Goal: Task Accomplishment & Management: Complete application form

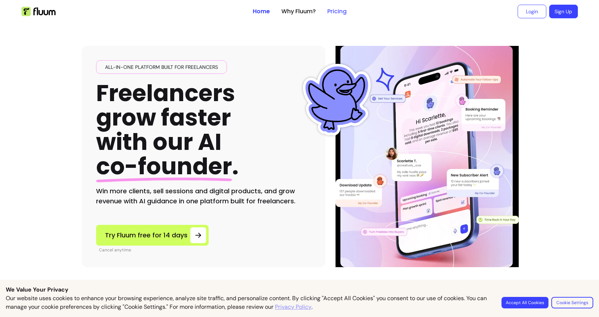
click at [333, 14] on link "Pricing" at bounding box center [336, 11] width 19 height 9
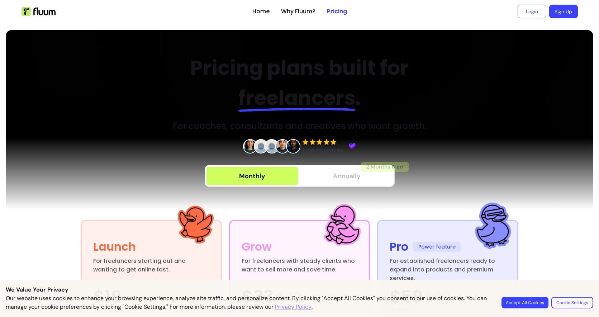
click at [313, 177] on button "Annually 2 Months Free" at bounding box center [347, 176] width 92 height 18
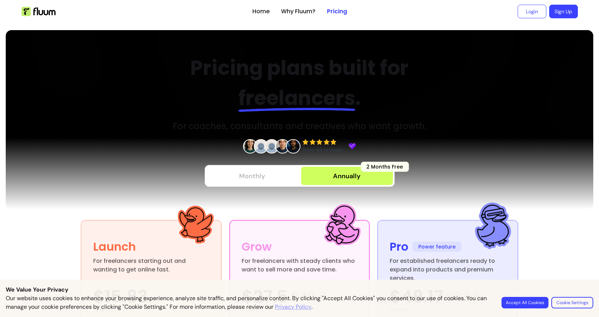
click at [266, 181] on button "Monthly" at bounding box center [252, 176] width 92 height 18
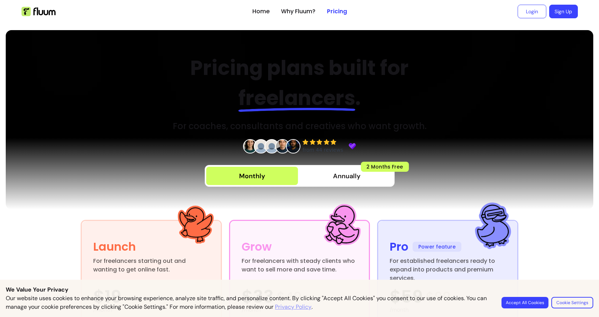
scroll to position [82, 0]
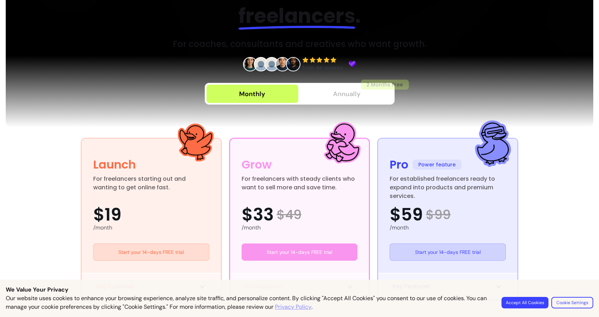
click at [315, 88] on button "Annually 2 Months Free" at bounding box center [347, 94] width 92 height 18
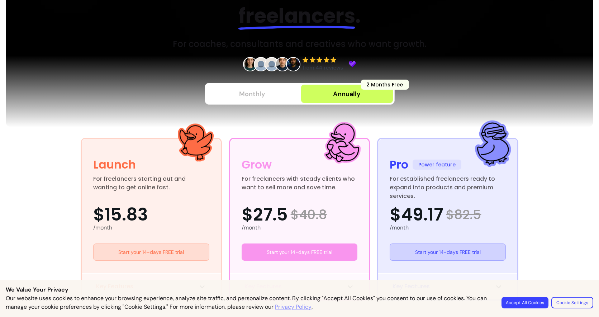
click at [253, 95] on div "Monthly" at bounding box center [252, 94] width 26 height 10
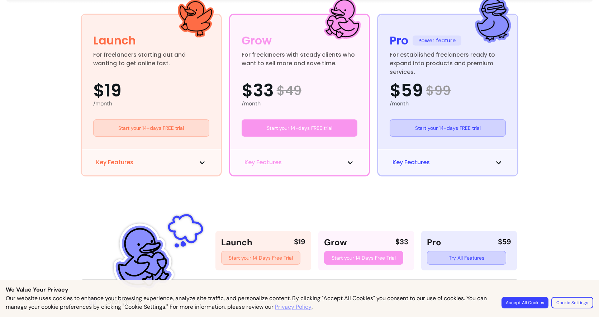
scroll to position [0, 0]
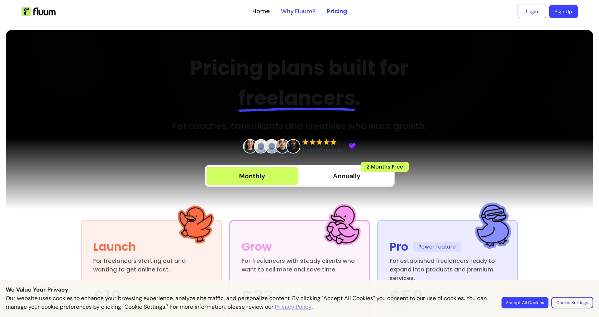
click at [299, 9] on link "Why Fluum?" at bounding box center [298, 11] width 34 height 9
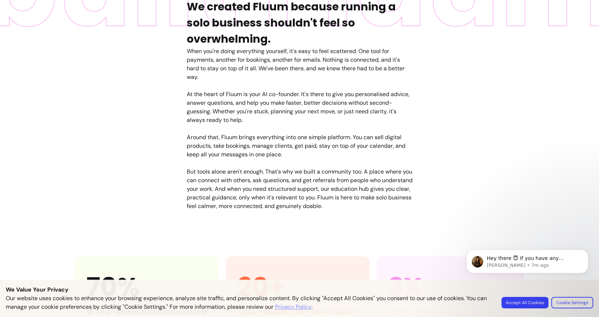
scroll to position [697, 0]
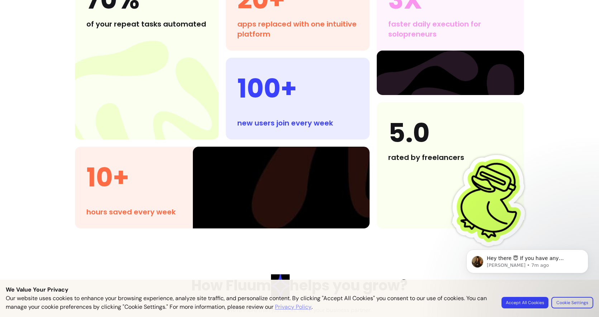
click at [323, 124] on div "new users join every week" at bounding box center [297, 123] width 121 height 10
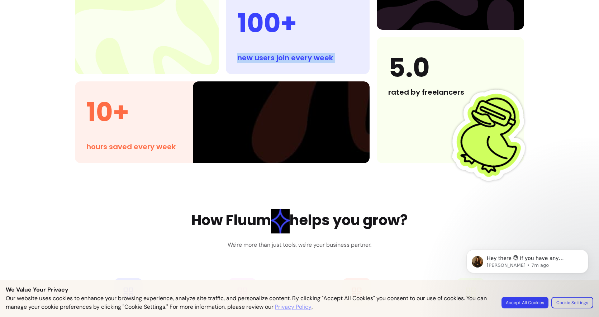
scroll to position [808, 0]
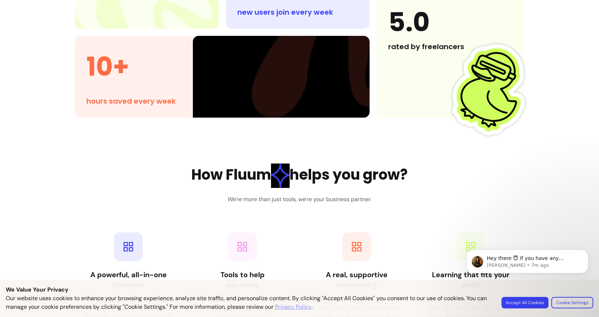
click at [312, 187] on h2 "How Fluum helps you grow?" at bounding box center [299, 175] width 216 height 24
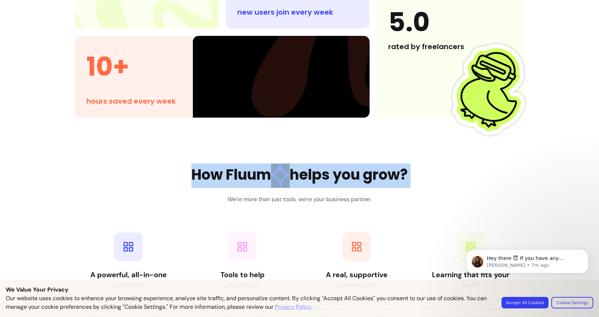
click at [312, 187] on h2 "How Fluum helps you grow?" at bounding box center [299, 175] width 216 height 24
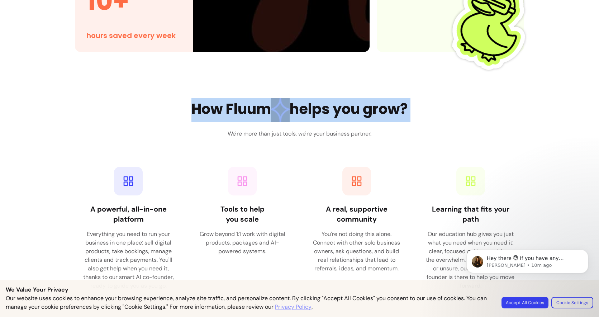
scroll to position [931, 0]
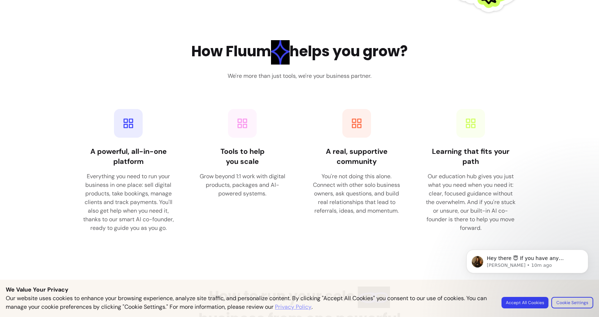
click at [301, 154] on div "A powerful, all-in-one platform Everything you need to run your business in one…" at bounding box center [299, 171] width 449 height 138
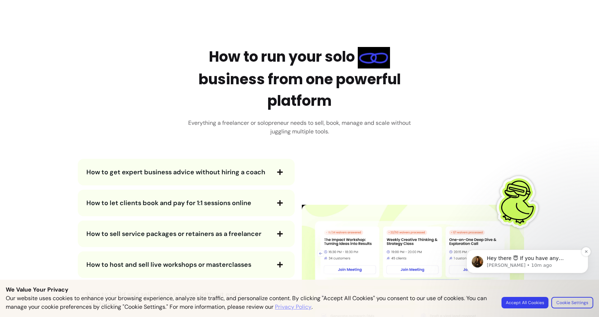
click at [508, 260] on span "Hey there 😇 If you have any question about what you can do with Fluum, I'm here…" at bounding box center [526, 265] width 81 height 20
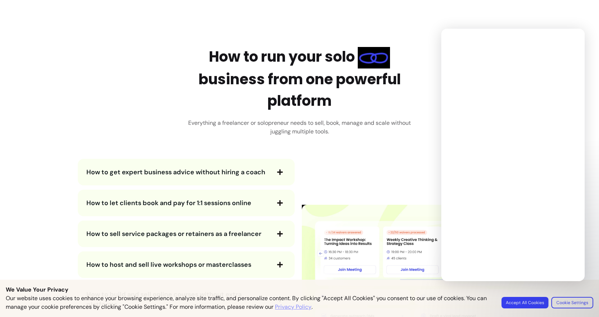
scroll to position [0, 0]
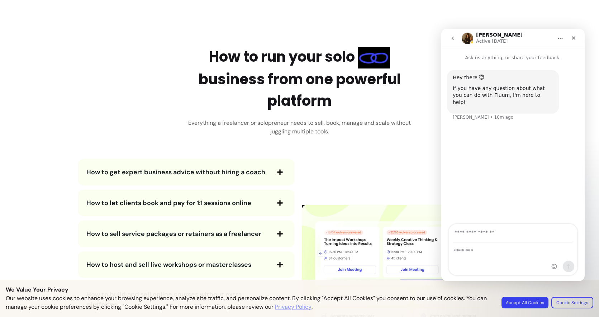
click at [344, 163] on img at bounding box center [413, 271] width 222 height 224
click at [252, 172] on span "How to get expert business advice without hiring a coach" at bounding box center [175, 172] width 179 height 9
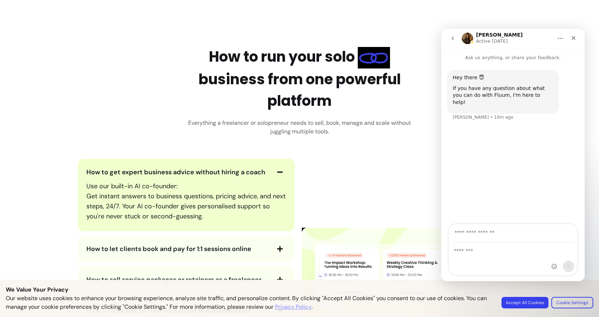
scroll to position [1246, 0]
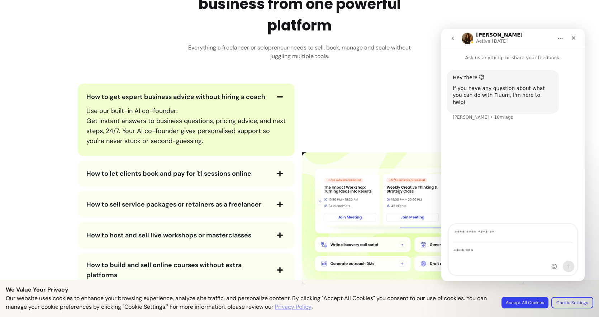
click at [241, 173] on span "How to let clients book and pay for 1:1 sessions online" at bounding box center [168, 173] width 165 height 9
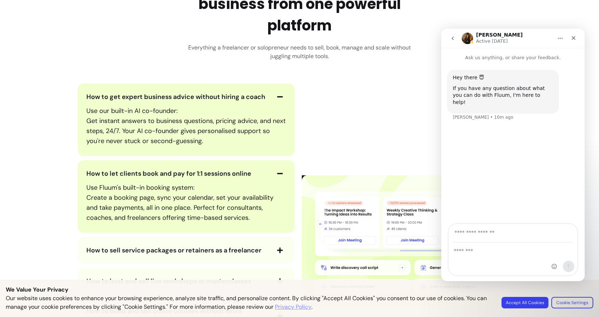
click at [241, 173] on span "How to let clients book and pay for 1:1 sessions online" at bounding box center [168, 173] width 165 height 9
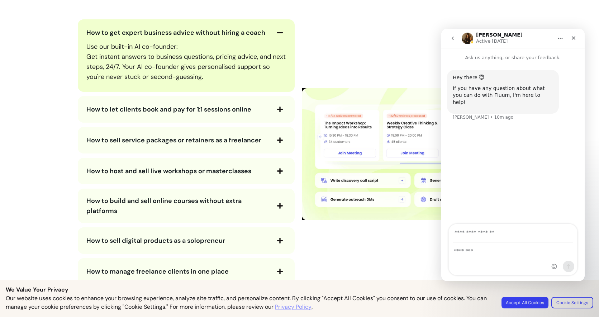
scroll to position [1371, 0]
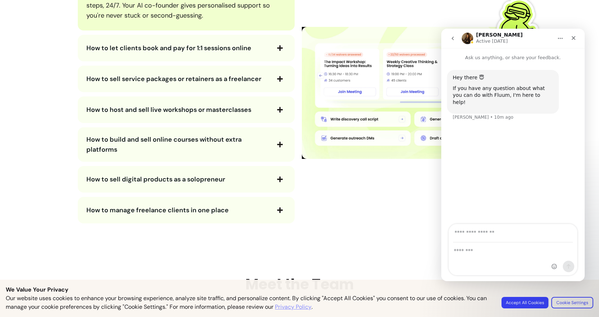
click at [223, 119] on div "How to host and sell live workshops or masterclasses" at bounding box center [186, 109] width 217 height 27
click at [218, 111] on span "How to host and sell live workshops or masterclasses" at bounding box center [168, 109] width 165 height 9
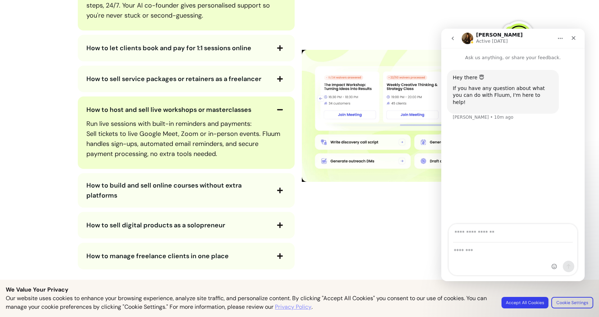
click at [204, 76] on span "How to sell service packages or retainers as a freelancer" at bounding box center [173, 79] width 175 height 9
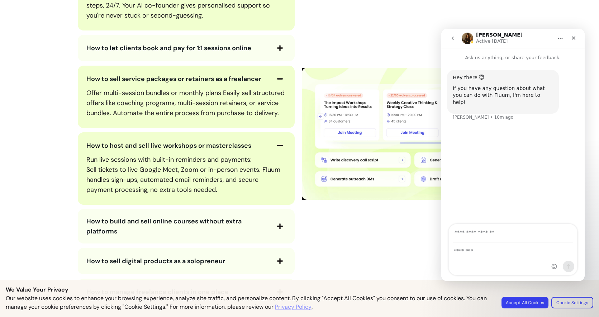
click at [255, 51] on span "How to let clients book and pay for 1:1 sessions online" at bounding box center [177, 48] width 183 height 10
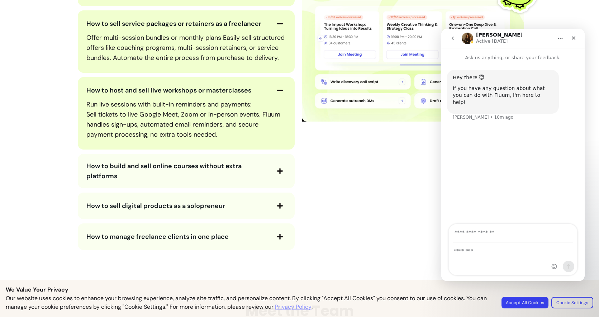
scroll to position [1485, 0]
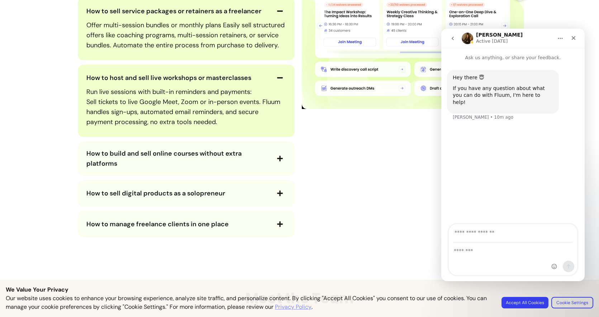
click at [254, 155] on span "How to build and sell online courses without extra platforms" at bounding box center [177, 158] width 183 height 20
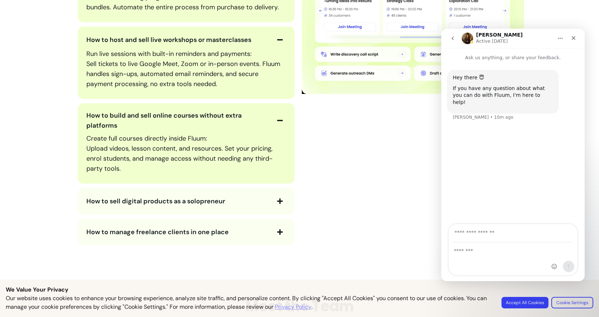
scroll to position [1557, 0]
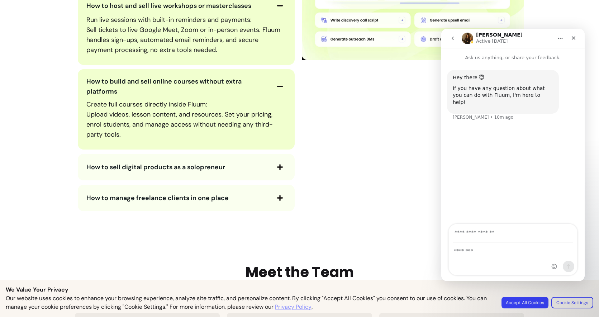
click at [252, 168] on span "How to sell digital products as a solopreneur" at bounding box center [177, 167] width 183 height 10
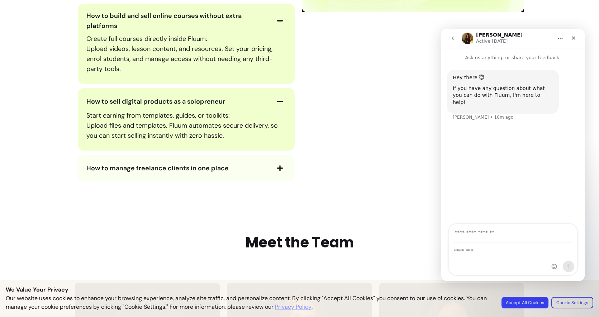
scroll to position [1626, 0]
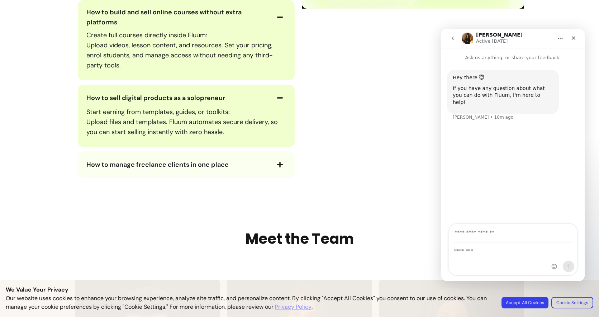
click at [239, 172] on div "How to manage freelance clients in one place" at bounding box center [186, 164] width 217 height 27
click at [234, 167] on span "How to manage freelance clients in one place" at bounding box center [177, 164] width 183 height 10
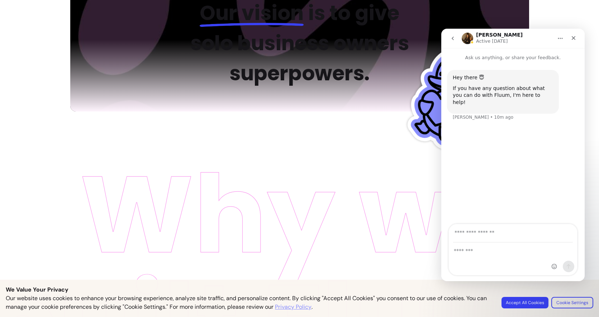
scroll to position [65, 0]
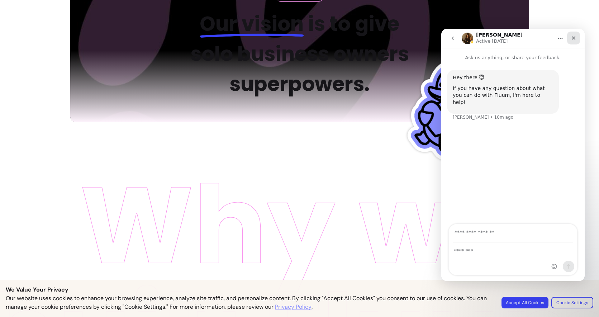
click at [572, 38] on icon "Close" at bounding box center [573, 38] width 4 height 4
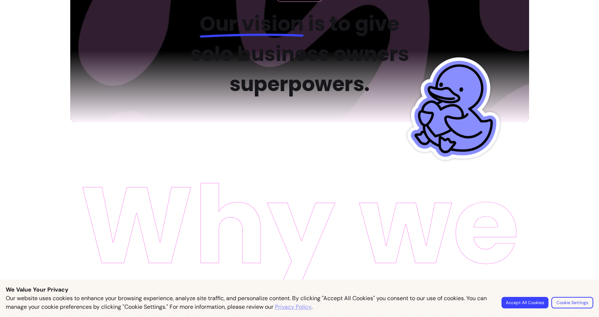
scroll to position [0, 0]
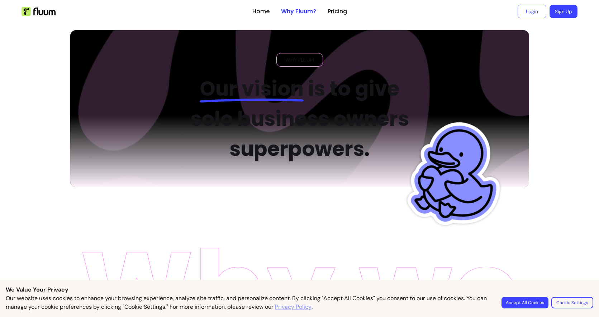
click at [554, 10] on link "Sign Up" at bounding box center [563, 11] width 28 height 13
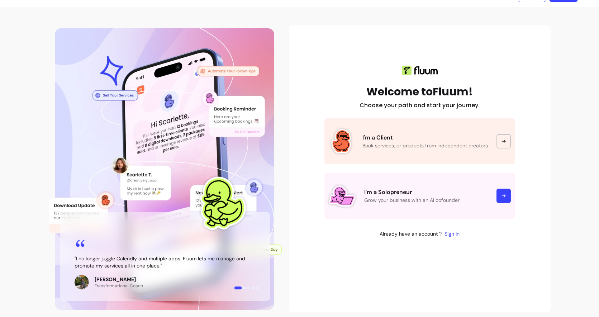
scroll to position [17, 0]
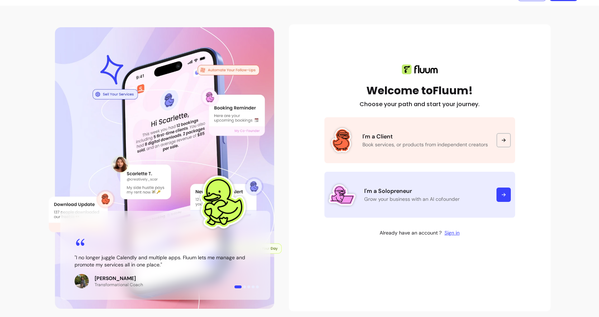
click at [439, 210] on link "I'm a Solopreneur Grow your business with an AI cofounder" at bounding box center [419, 195] width 191 height 46
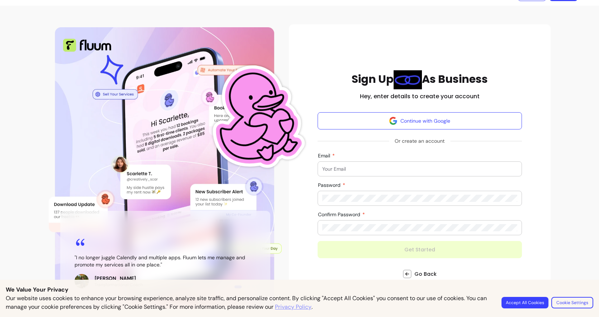
click at [399, 168] on input "Email" at bounding box center [419, 168] width 195 height 7
type input "remypazner@gmail.com"
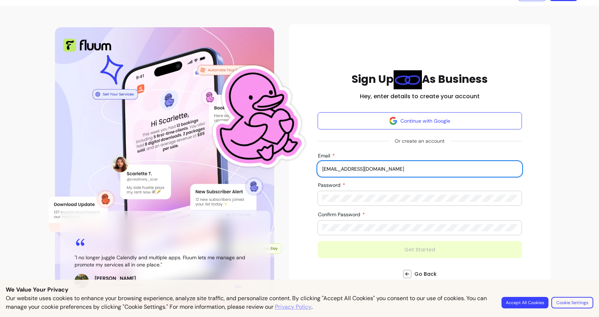
click at [395, 194] on div at bounding box center [419, 198] width 195 height 14
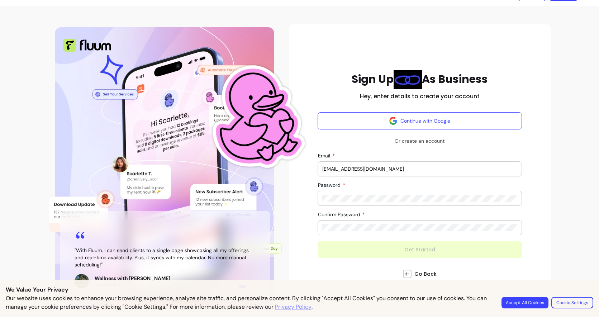
click at [389, 232] on div at bounding box center [419, 227] width 195 height 14
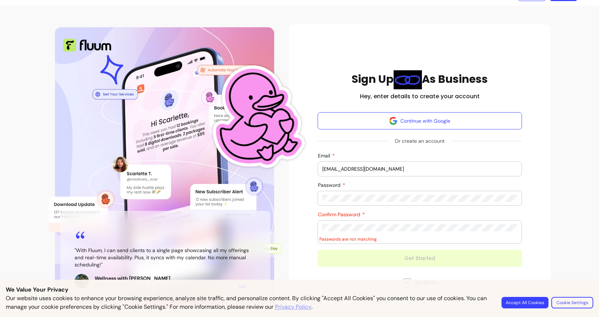
click at [385, 204] on div at bounding box center [419, 198] width 195 height 14
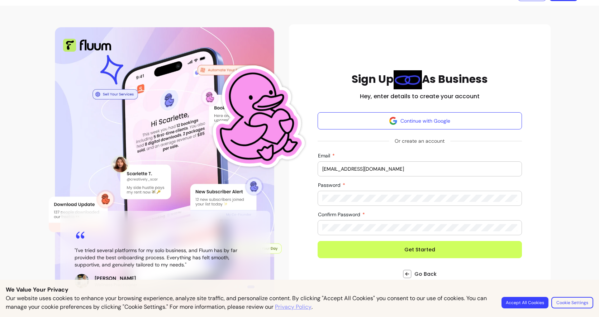
click at [404, 245] on button "Get Started" at bounding box center [419, 249] width 204 height 17
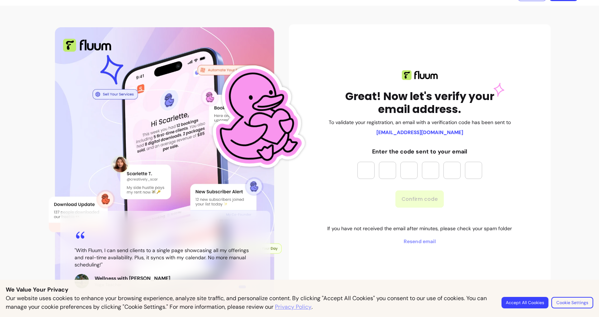
click at [367, 170] on input "Please enter OTP character 1" at bounding box center [365, 170] width 17 height 17
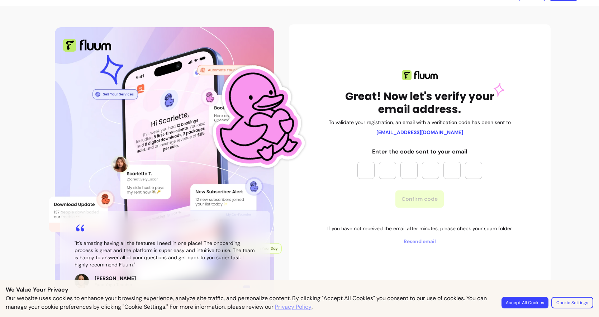
click at [369, 174] on input "Please enter OTP character 1" at bounding box center [365, 170] width 17 height 17
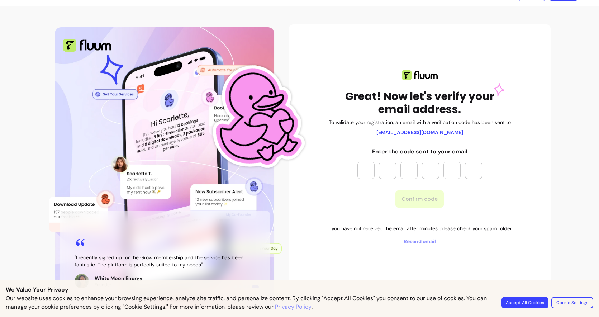
paste input "*"
type input "*"
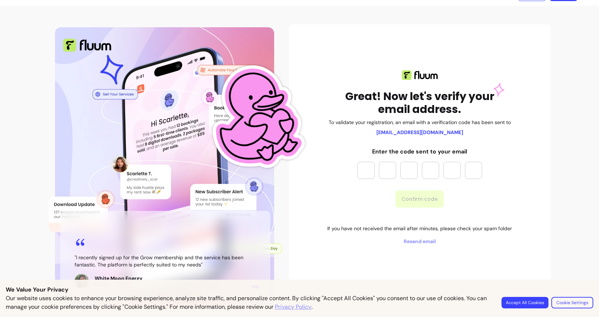
type input "*"
click at [422, 197] on button "Confirm code" at bounding box center [419, 198] width 48 height 17
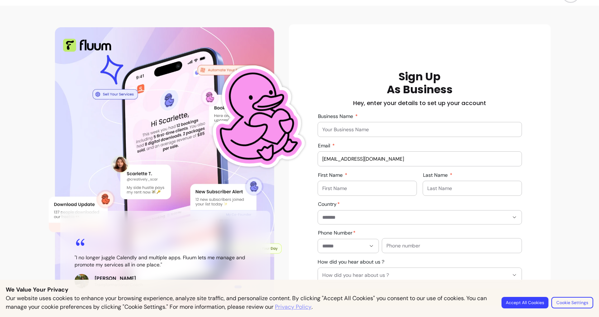
click at [355, 127] on input "Business Name" at bounding box center [419, 129] width 195 height 7
type input "Freelance"
type input "Remy"
type input "Pazner"
type input "**********"
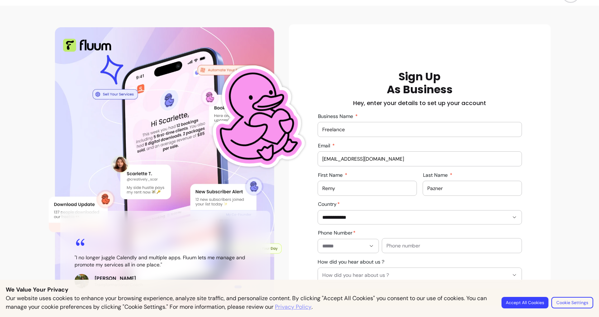
type input "**********"
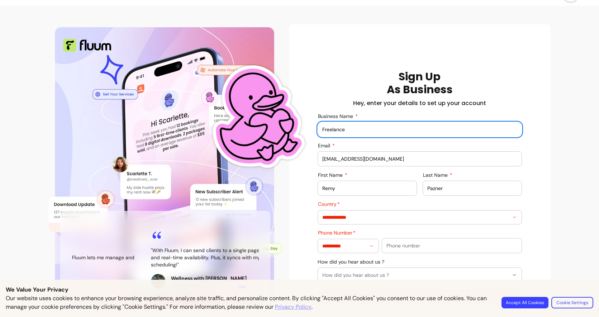
scroll to position [47, 0]
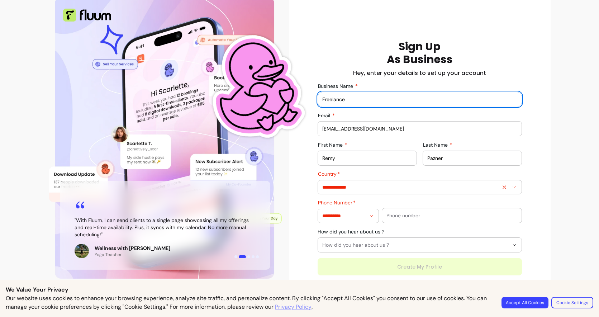
click at [347, 191] on div "**********" at bounding box center [419, 187] width 195 height 14
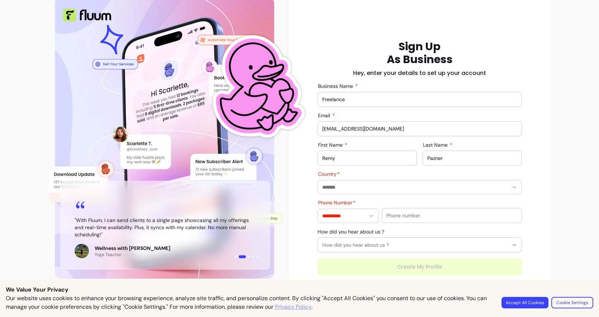
click at [313, 182] on div "**********" at bounding box center [419, 157] width 250 height 235
click at [335, 197] on div "**********" at bounding box center [419, 157] width 204 height 235
click at [333, 189] on input "Country" at bounding box center [409, 186] width 175 height 7
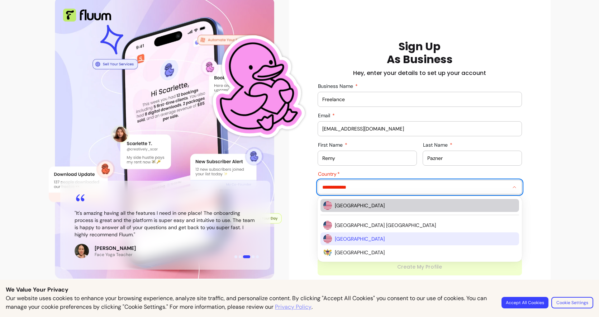
click at [329, 203] on img "Suggestions" at bounding box center [327, 205] width 9 height 9
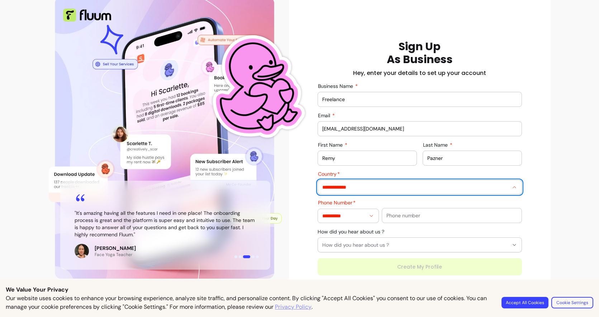
type input "**********"
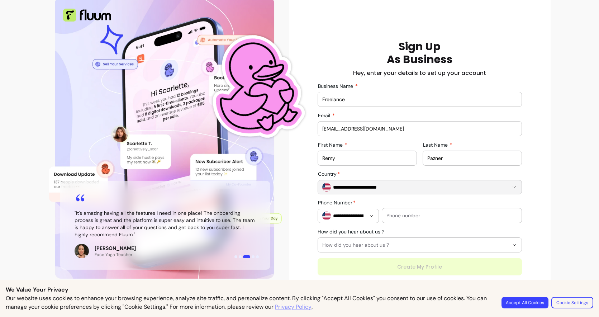
click at [308, 209] on div "**********" at bounding box center [419, 157] width 250 height 235
click at [408, 221] on div at bounding box center [451, 215] width 131 height 14
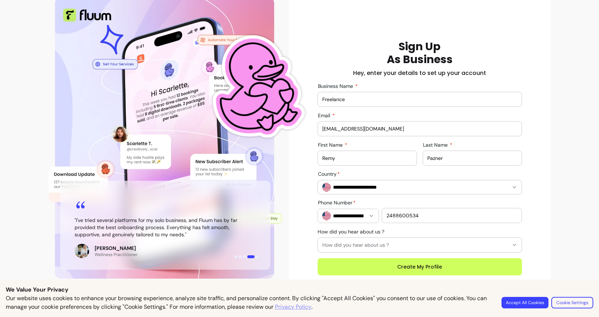
type input "2488600534"
click at [345, 248] on button "How did you hear about us ?" at bounding box center [419, 244] width 203 height 14
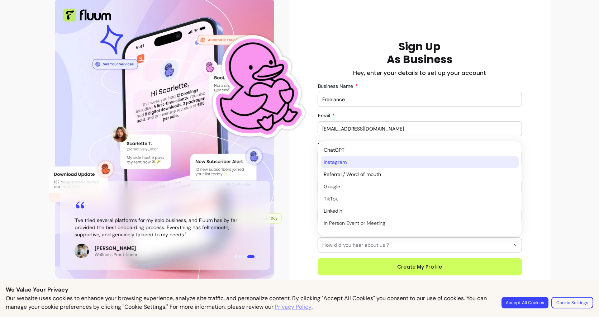
click at [343, 160] on span "Instagram" at bounding box center [415, 161] width 185 height 7
select select "*********"
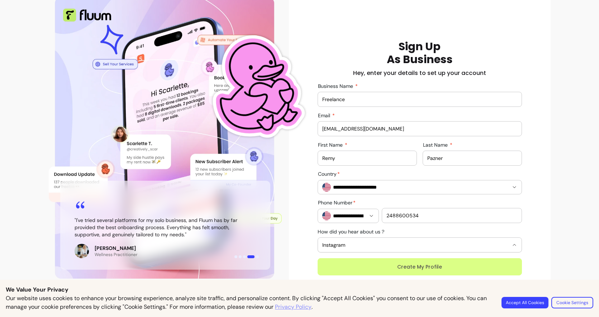
click at [367, 267] on button "Create My Profile" at bounding box center [419, 266] width 204 height 17
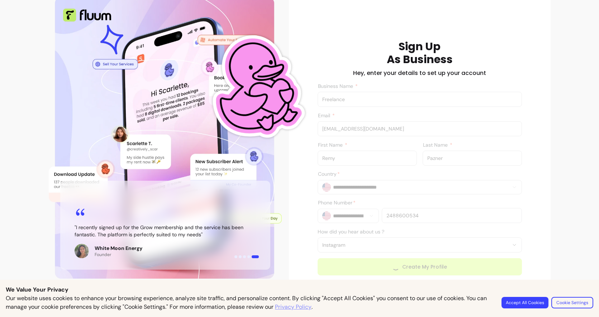
click at [530, 299] on button "Accept All Cookies" at bounding box center [524, 302] width 47 height 11
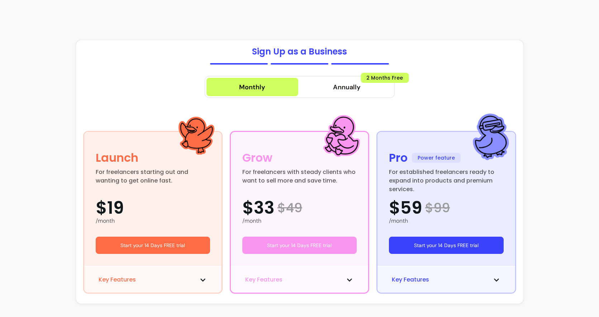
scroll to position [33, 0]
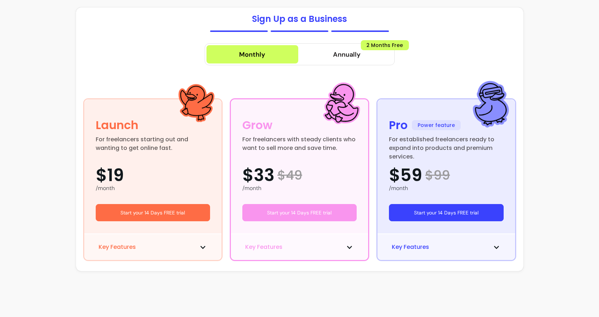
click at [178, 251] on button "Key Features" at bounding box center [153, 246] width 109 height 9
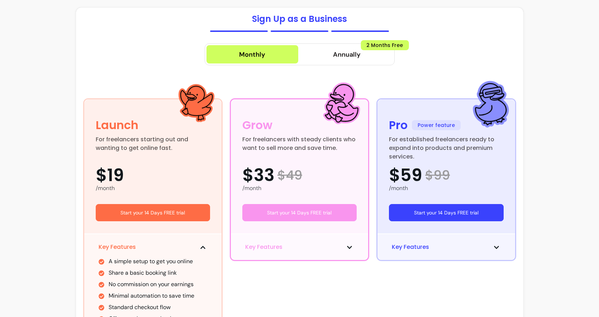
scroll to position [136, 0]
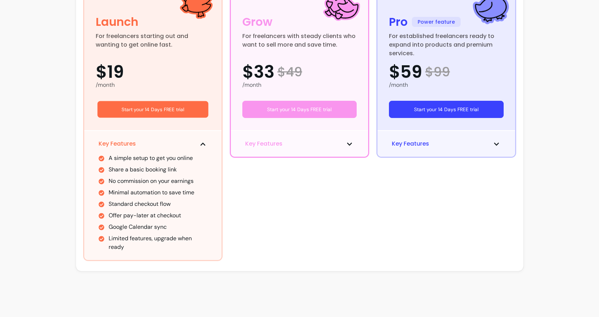
click at [156, 110] on button "Start your 14 Days FREE trial" at bounding box center [152, 109] width 111 height 17
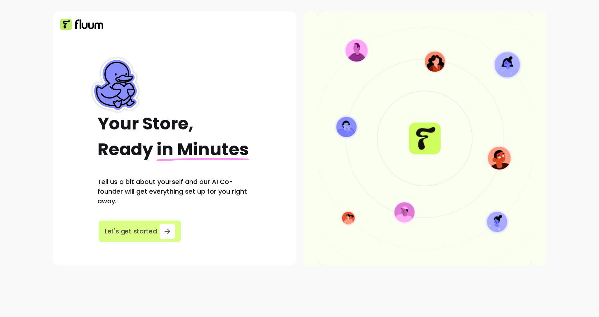
click at [163, 235] on icon "button" at bounding box center [167, 231] width 8 height 8
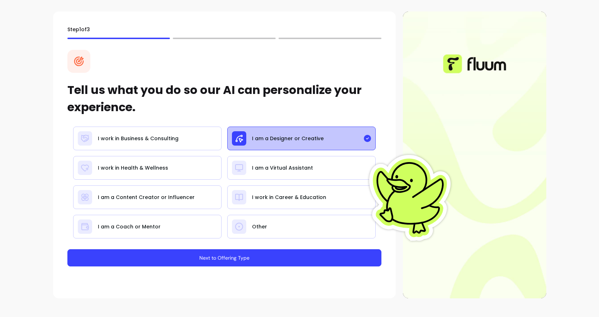
click at [245, 259] on button "Next to Offering Type" at bounding box center [224, 257] width 314 height 17
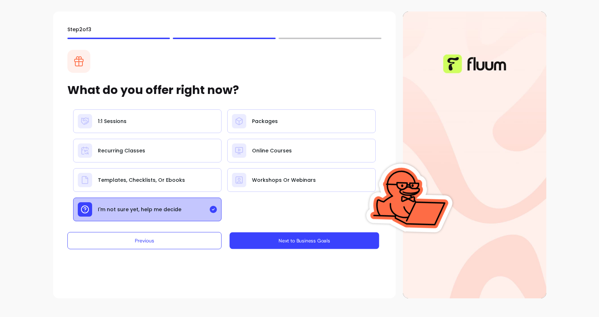
click at [277, 242] on button "Next to Business Goals" at bounding box center [303, 240] width 149 height 17
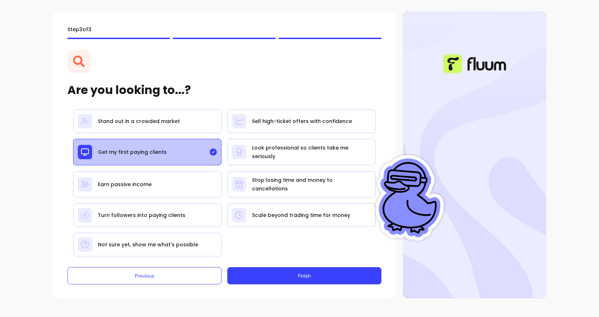
click at [269, 273] on button "Finish" at bounding box center [304, 275] width 154 height 17
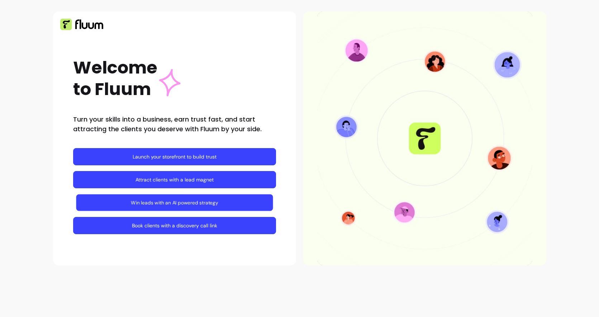
click at [232, 206] on link "Win leads with an AI powered strategy" at bounding box center [174, 202] width 197 height 17
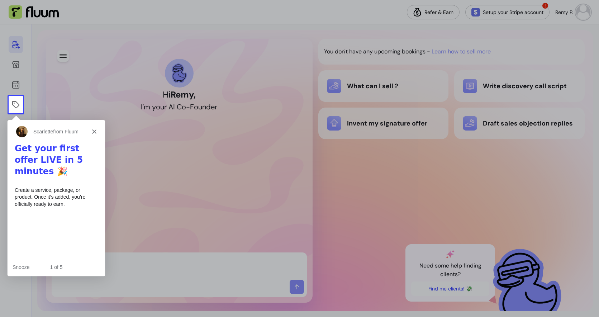
click at [96, 131] on icon "Close" at bounding box center [94, 131] width 4 height 4
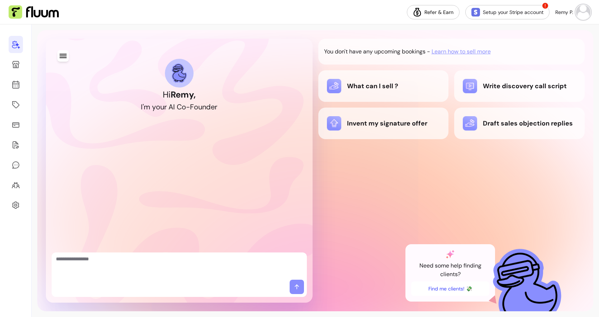
click at [125, 274] on textarea "Ask me anything..." at bounding box center [179, 265] width 246 height 21
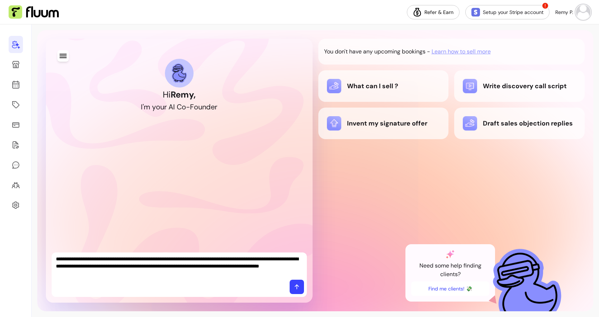
type textarea "**********"
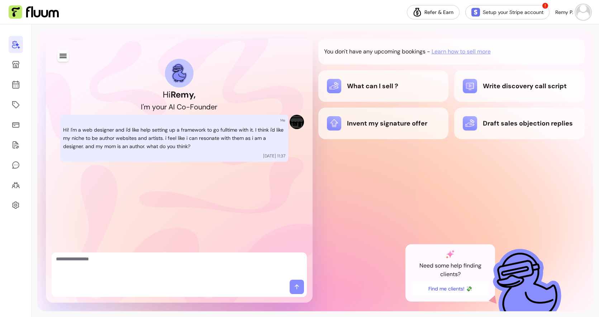
click at [273, 147] on p "Hi! I'm a web designer and i'd like help setting up a framework to go fulltime …" at bounding box center [174, 138] width 222 height 24
click at [182, 246] on div "Hi Remy , I ' m y o u r A I C o - F o u n d e r Me Hi! I'm a web designer and i…" at bounding box center [179, 170] width 255 height 252
click at [179, 259] on textarea "Ask me anything..." at bounding box center [179, 265] width 246 height 21
type textarea "*"
type textarea "******"
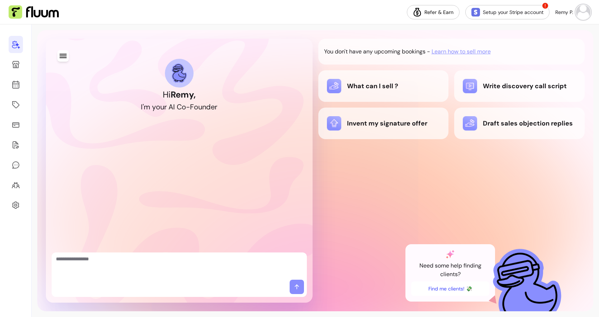
click at [222, 270] on textarea "Ask me anything..." at bounding box center [179, 265] width 246 height 21
type textarea "*"
click at [178, 272] on textarea "**********" at bounding box center [179, 265] width 246 height 21
click at [177, 272] on textarea "**********" at bounding box center [179, 265] width 246 height 21
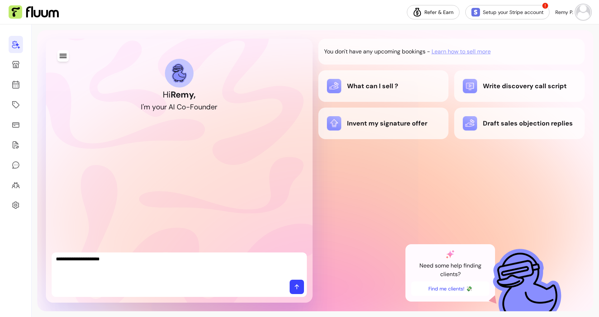
type textarea "**********"
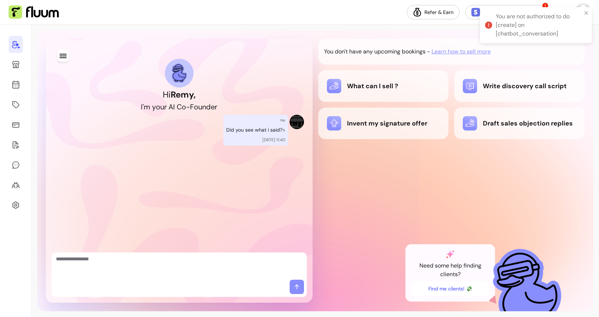
click at [464, 267] on p "Need some help finding clients?" at bounding box center [450, 269] width 78 height 17
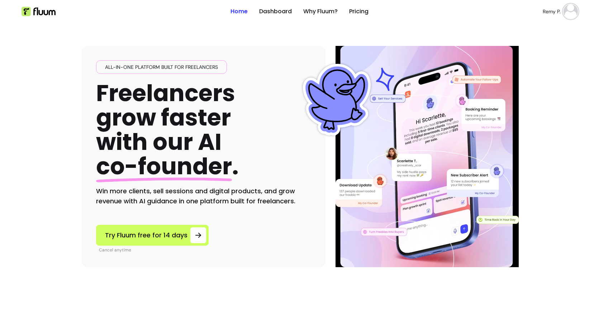
click at [328, 12] on link "Why Fluum?" at bounding box center [320, 11] width 34 height 9
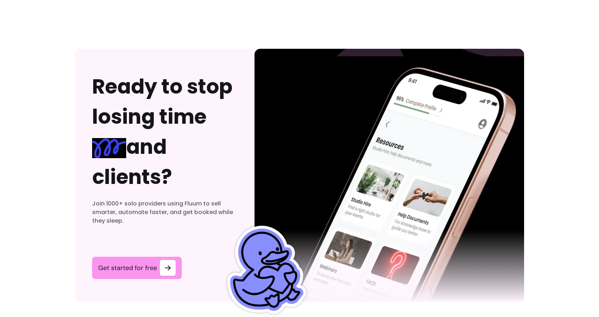
scroll to position [2206, 0]
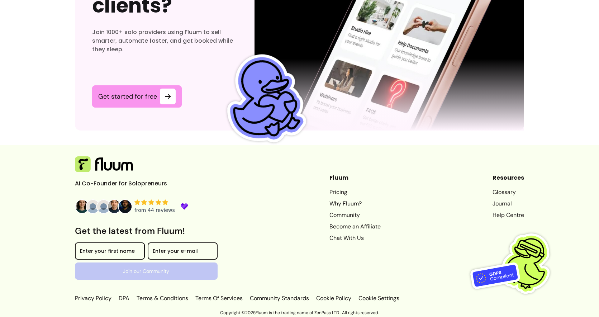
click at [350, 237] on link "Chat With Us" at bounding box center [354, 238] width 51 height 9
